Goal: Task Accomplishment & Management: Use online tool/utility

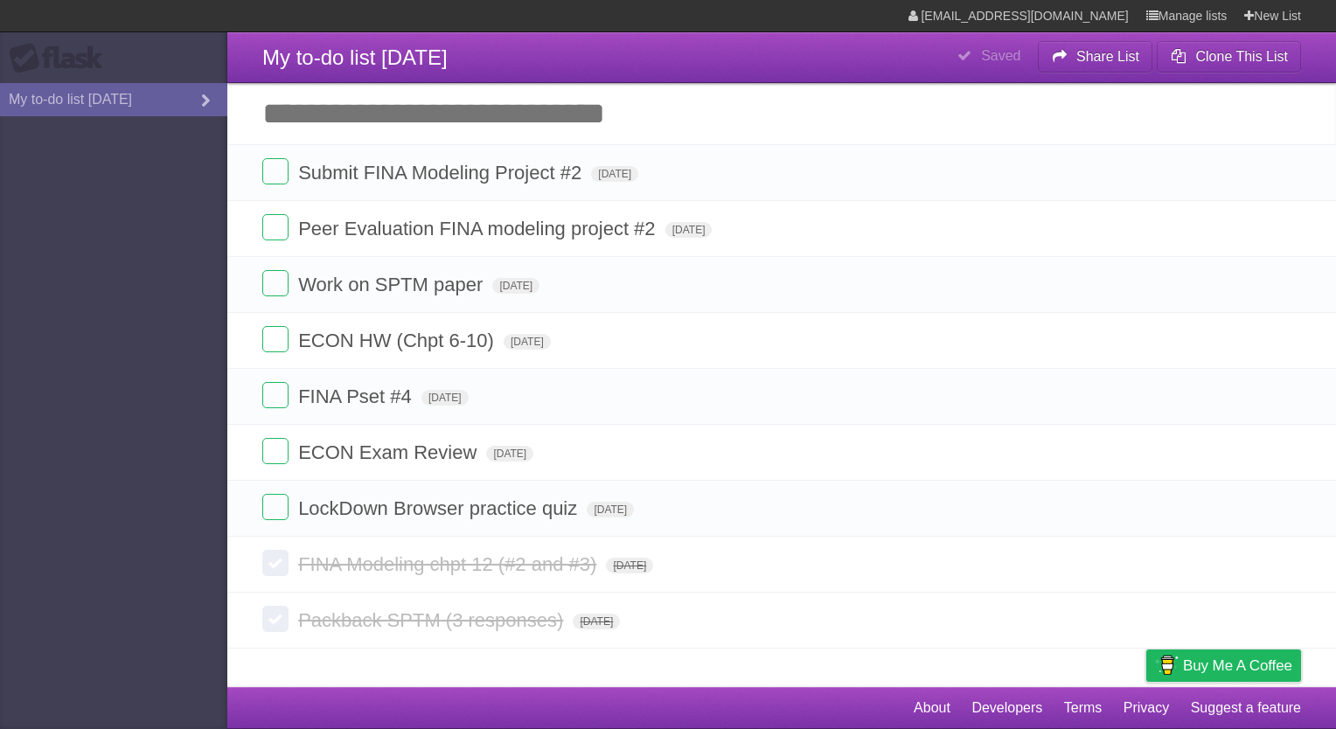
click at [604, 116] on input "Add another task" at bounding box center [781, 113] width 1109 height 61
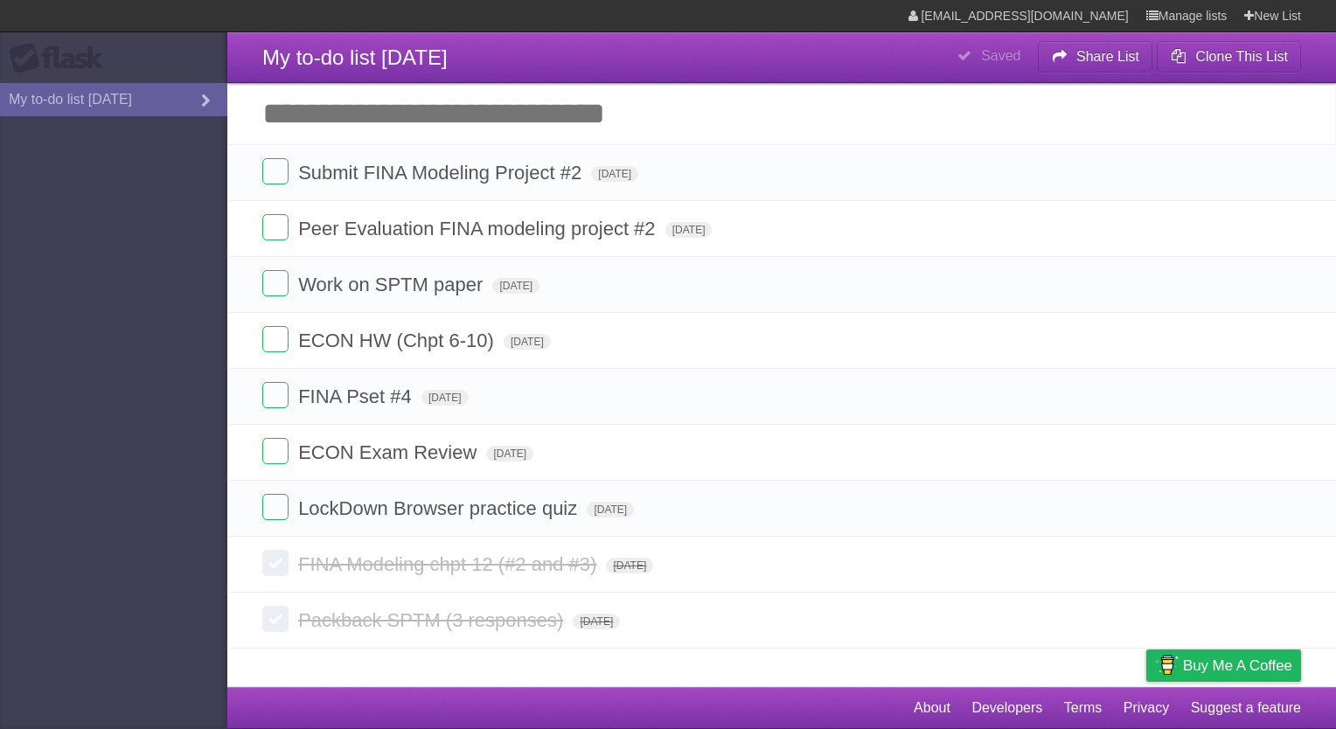
click at [604, 116] on input "Add another task" at bounding box center [781, 113] width 1109 height 61
click at [174, 260] on aside "Flask My to-do list [DATE]" at bounding box center [113, 364] width 227 height 729
click at [273, 171] on label at bounding box center [275, 171] width 26 height 26
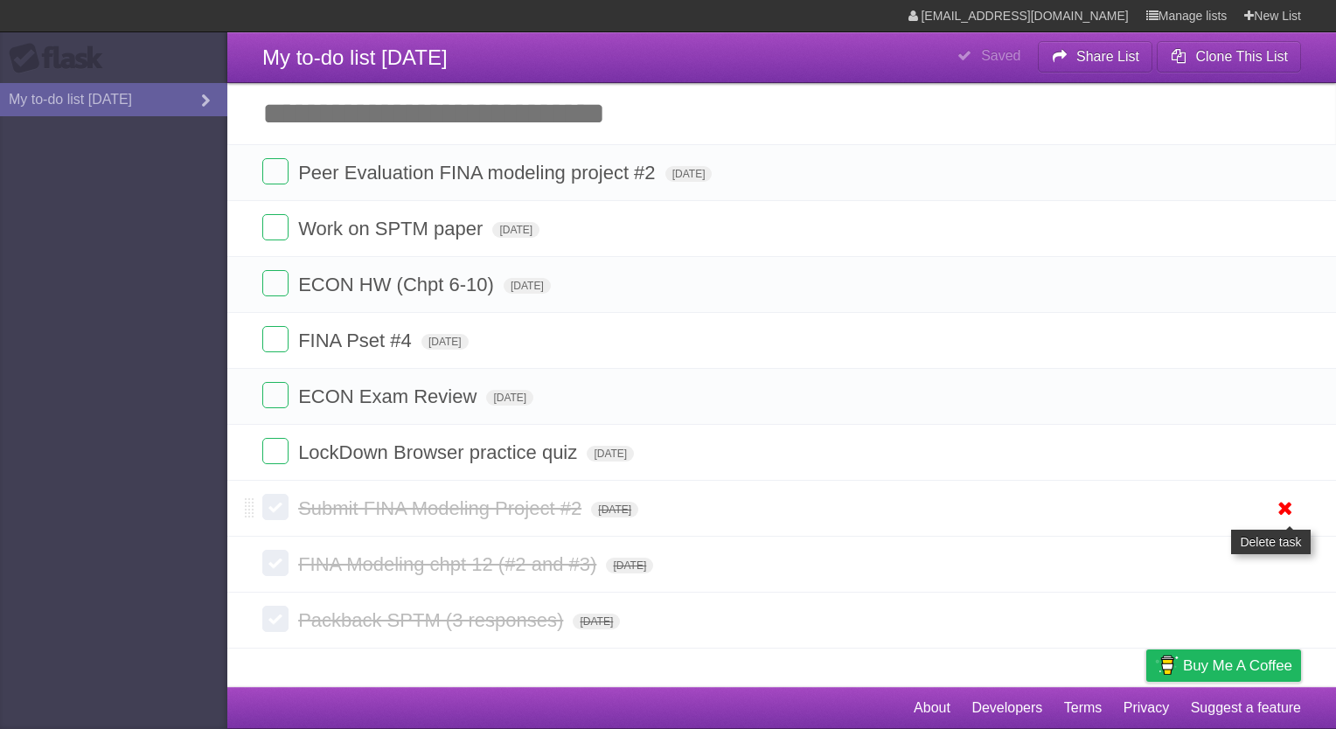
click at [1285, 507] on icon at bounding box center [1285, 508] width 24 height 29
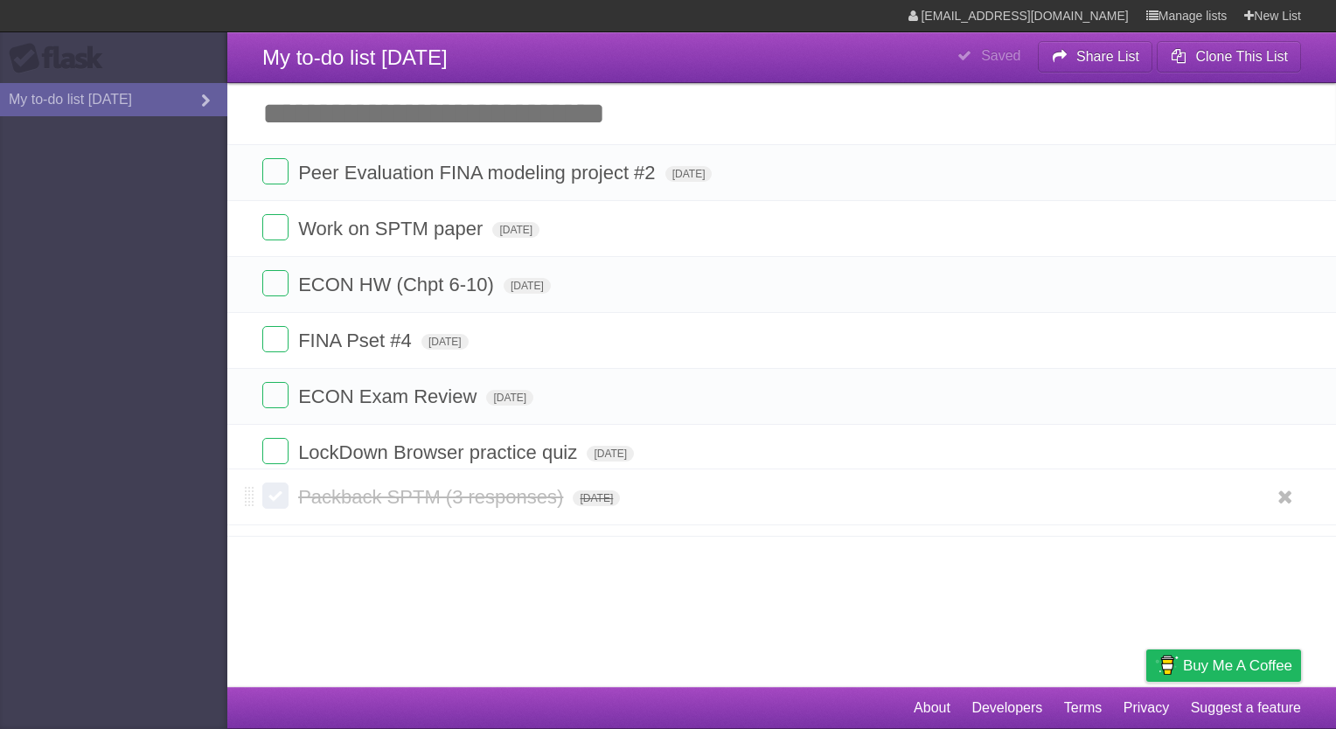
drag, startPoint x: 251, startPoint y: 567, endPoint x: 262, endPoint y: 499, distance: 69.0
